Goal: Transaction & Acquisition: Book appointment/travel/reservation

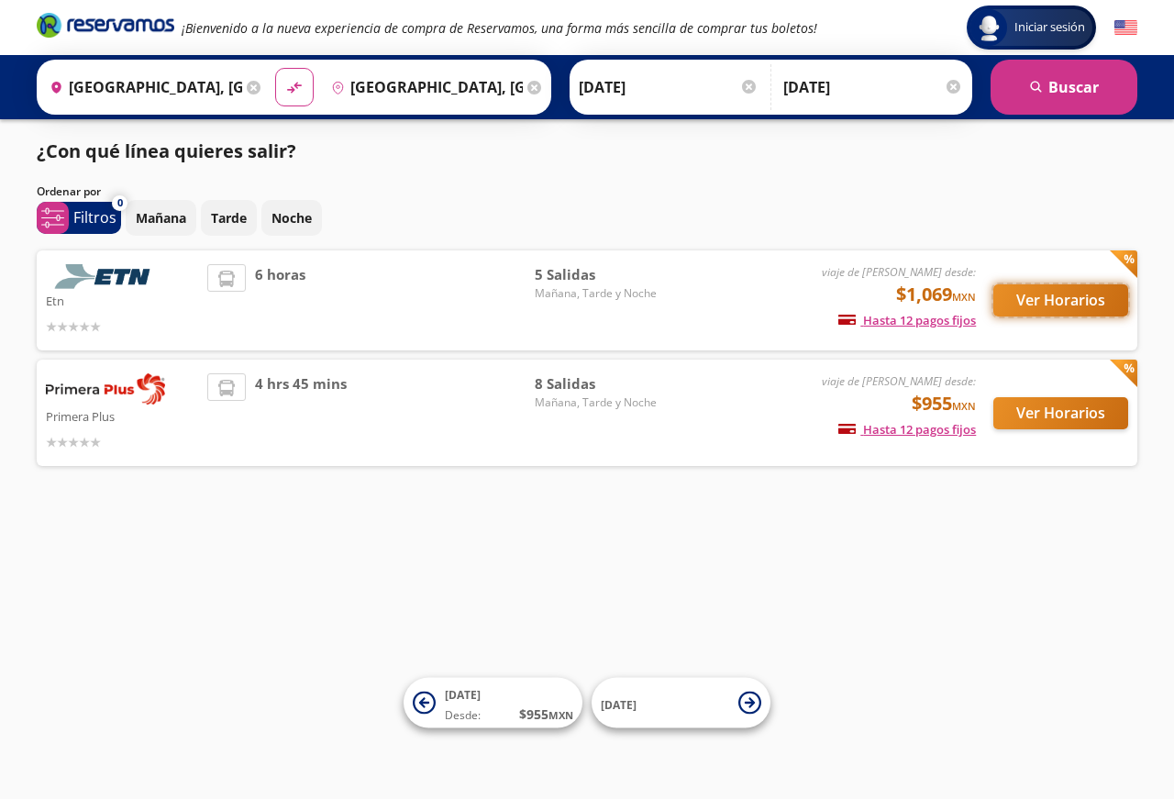
click at [1025, 305] on button "Ver Horarios" at bounding box center [1060, 300] width 135 height 32
click at [1052, 413] on button "Ver Horarios" at bounding box center [1060, 413] width 135 height 32
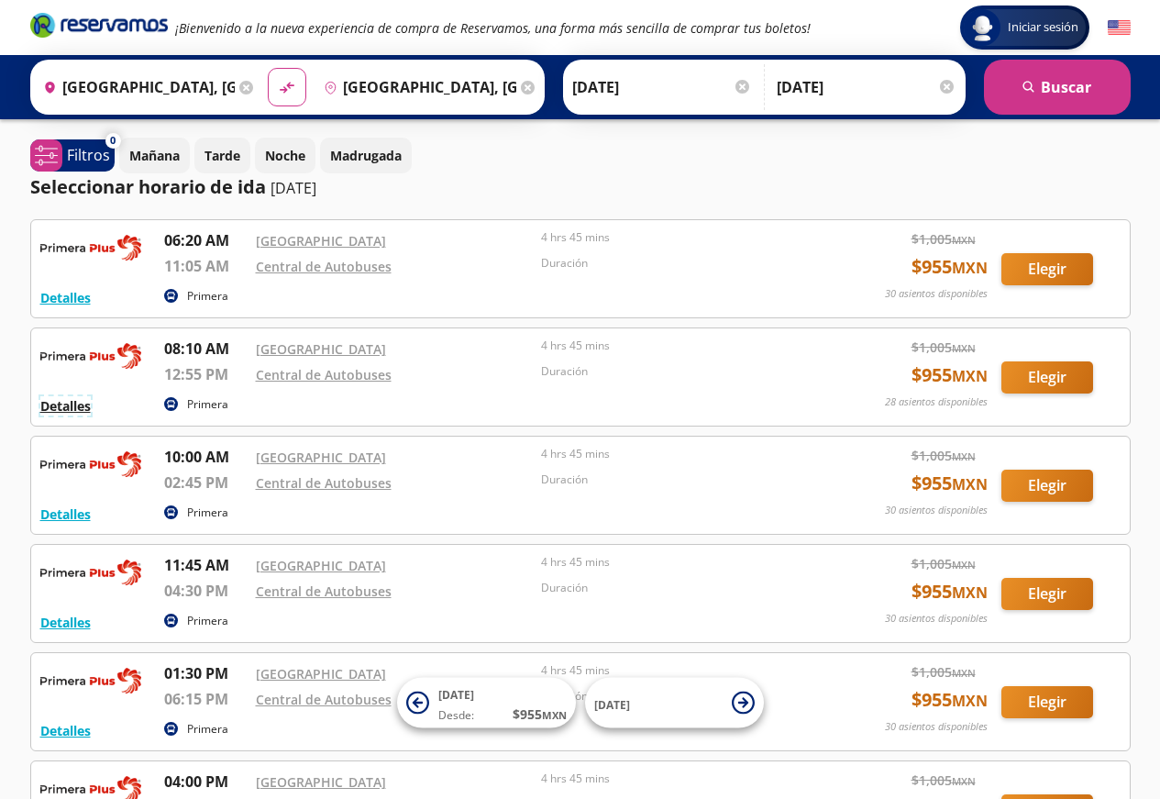
click at [76, 406] on button "Detalles" at bounding box center [65, 405] width 50 height 19
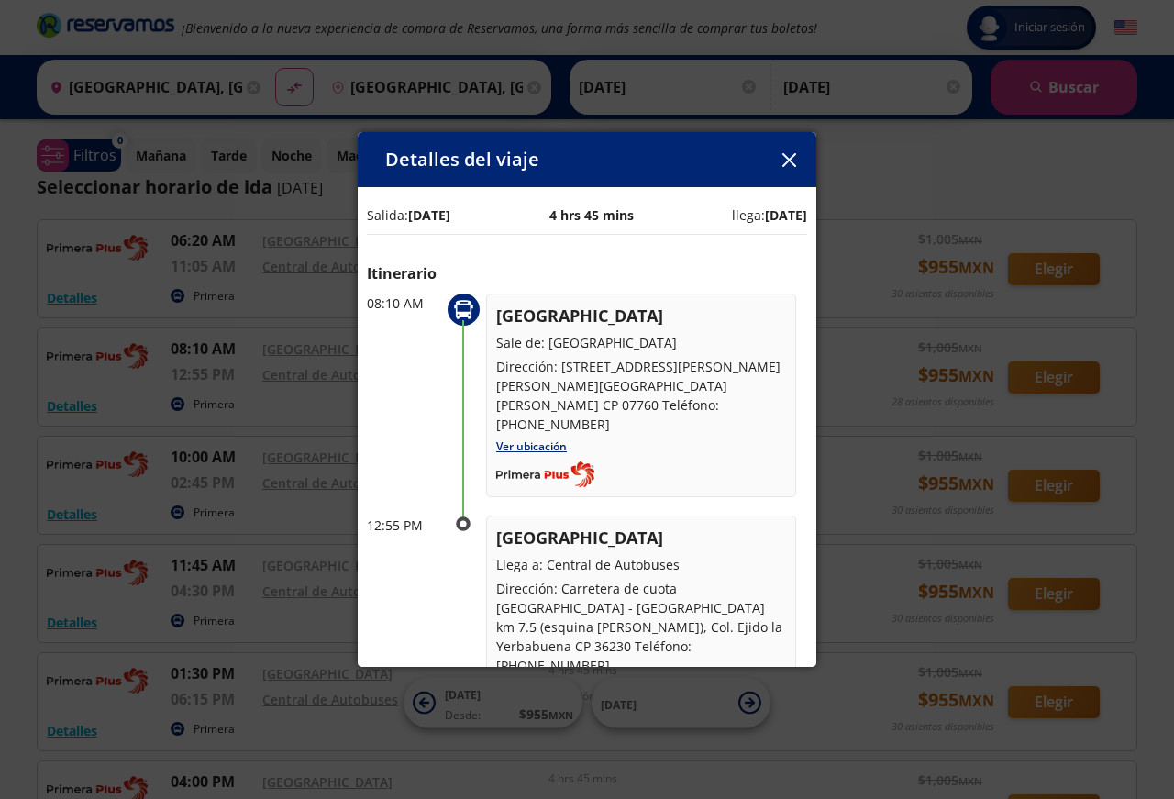
click at [793, 158] on icon "button" at bounding box center [789, 160] width 14 height 14
